Goal: Transaction & Acquisition: Download file/media

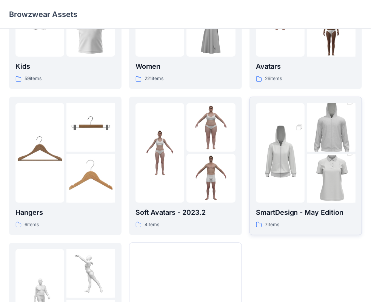
scroll to position [187, 0]
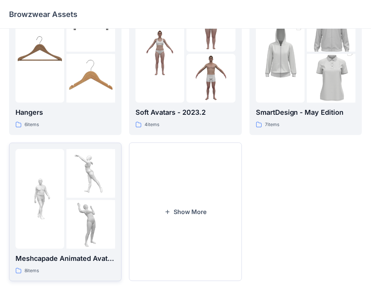
click at [56, 215] on img at bounding box center [39, 198] width 49 height 49
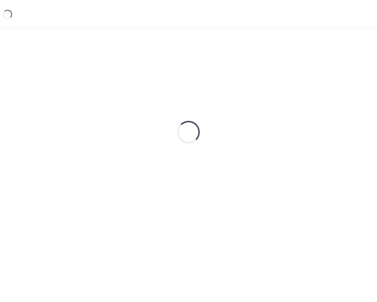
click at [56, 215] on div "Loading..." at bounding box center [188, 132] width 359 height 189
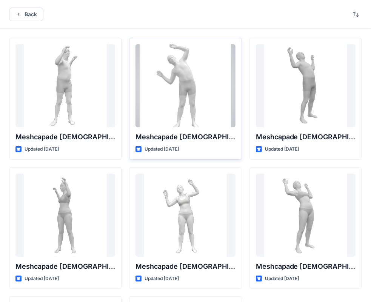
click at [190, 97] on div at bounding box center [185, 85] width 100 height 83
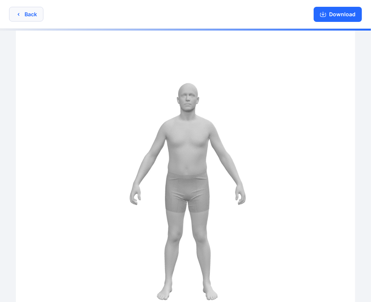
click at [31, 16] on button "Back" at bounding box center [26, 14] width 34 height 15
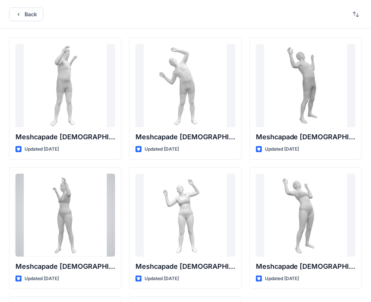
click at [84, 204] on div at bounding box center [65, 214] width 100 height 83
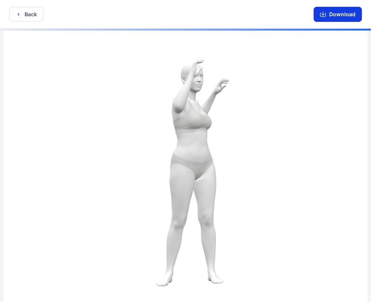
click at [347, 13] on button "Download" at bounding box center [337, 14] width 48 height 15
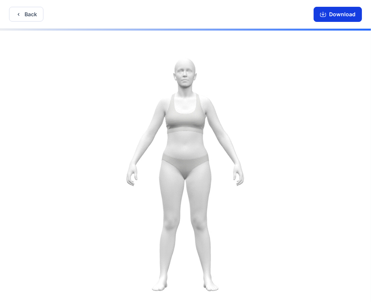
click at [341, 16] on button "Download" at bounding box center [337, 14] width 48 height 15
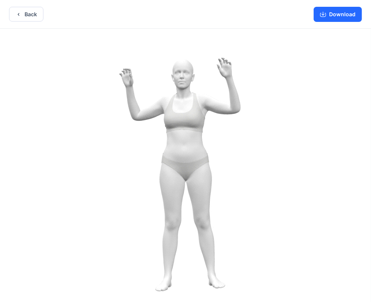
click at [184, 90] on img at bounding box center [185, 166] width 376 height 284
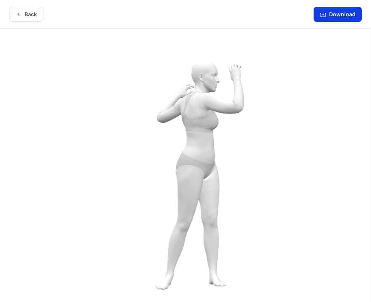
click at [332, 19] on button "Download" at bounding box center [337, 14] width 48 height 15
